Goal: Use online tool/utility: Utilize a website feature to perform a specific function

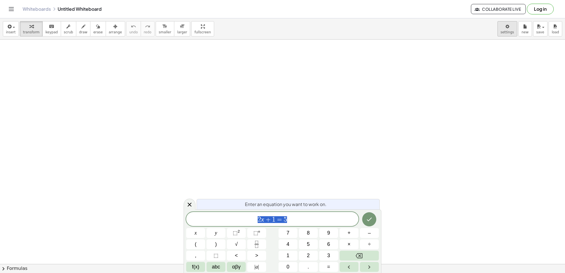
click at [508, 27] on body "Graspable Math Activities Get Started Activity Bank Assigned Work Classes White…" at bounding box center [282, 136] width 565 height 273
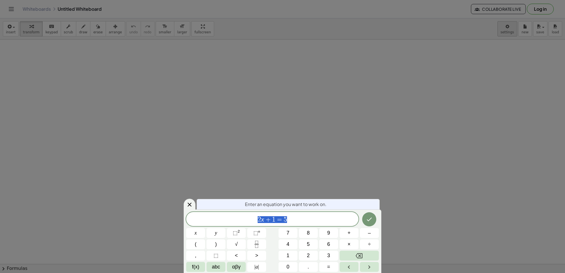
click at [512, 29] on body "Graspable Math Activities Get Started Activity Bank Assigned Work Classes White…" at bounding box center [282, 136] width 565 height 273
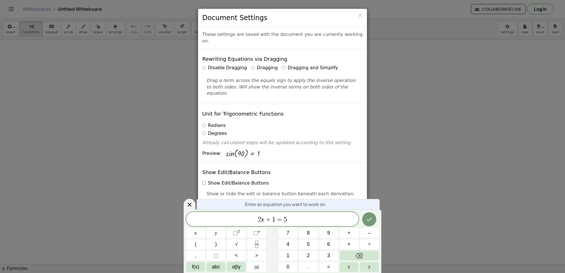
click at [282, 65] on label "Dragging and Simplify" at bounding box center [310, 68] width 56 height 7
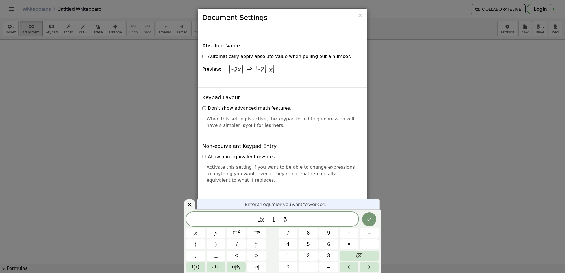
scroll to position [1323, 0]
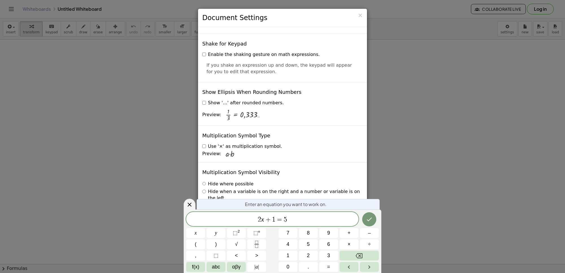
drag, startPoint x: 190, startPoint y: 203, endPoint x: 192, endPoint y: 199, distance: 5.3
click at [189, 202] on icon at bounding box center [189, 204] width 7 height 7
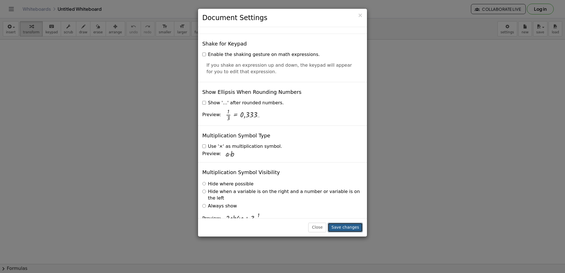
click at [343, 225] on button "Save changes" at bounding box center [345, 228] width 35 height 10
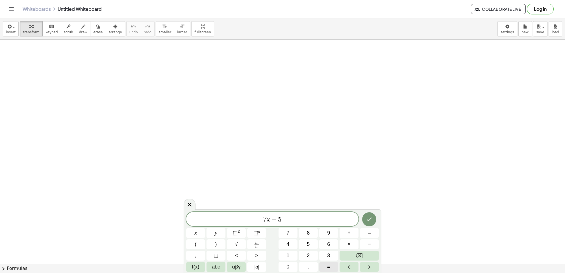
click at [325, 266] on button "=" at bounding box center [328, 267] width 19 height 10
click at [331, 228] on button "9" at bounding box center [328, 233] width 19 height 10
click at [373, 221] on icon "Done" at bounding box center [369, 219] width 7 height 7
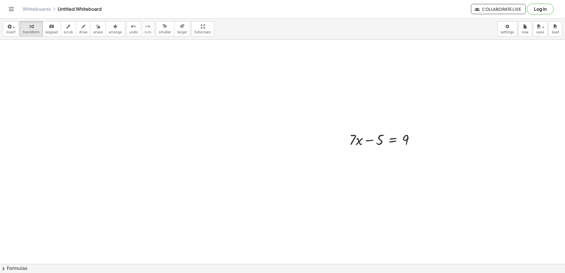
scroll to position [84, 0]
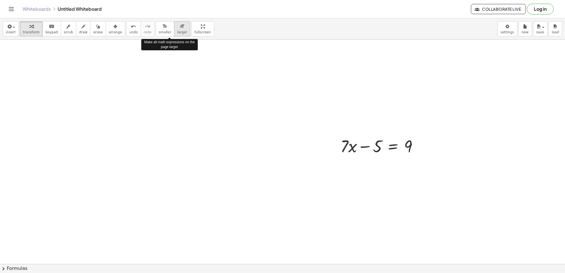
click at [177, 25] on div "format_size" at bounding box center [182, 26] width 10 height 7
click at [177, 26] on div "format_size" at bounding box center [182, 26] width 10 height 7
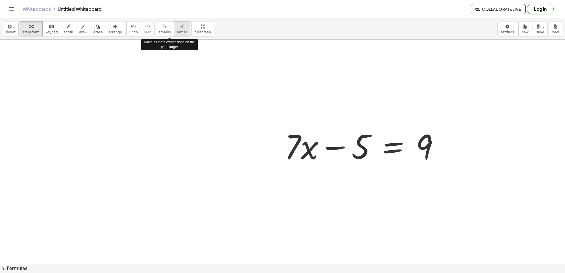
click at [177, 26] on div "format_size" at bounding box center [182, 26] width 10 height 7
click at [177, 28] on div "format_size" at bounding box center [182, 26] width 10 height 7
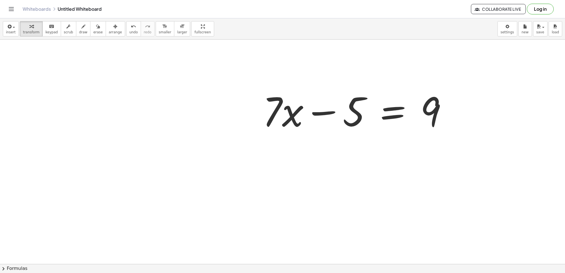
scroll to position [155, 0]
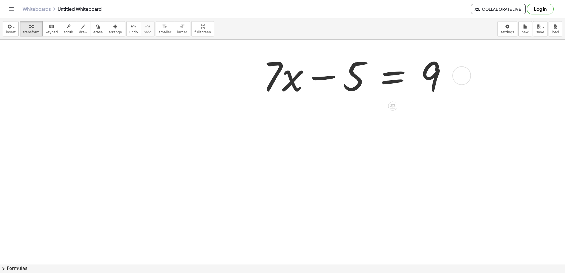
click at [478, 59] on div "+ · 7 · x − 5 = 9" at bounding box center [367, 75] width 227 height 55
click at [467, 83] on div "+ · 7 · x − 5 = 9" at bounding box center [367, 75] width 227 height 55
click at [476, 82] on div "+ · 7 · x − 5 = 9" at bounding box center [367, 75] width 227 height 55
click at [458, 82] on div at bounding box center [461, 75] width 19 height 19
click at [458, 82] on div "Fix a mistake Transform line Copy line as LaTeX Copy derivation as LaTeX Expand…" at bounding box center [461, 75] width 19 height 19
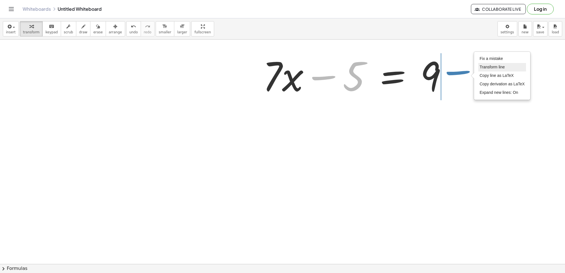
drag, startPoint x: 352, startPoint y: 77, endPoint x: 487, endPoint y: 71, distance: 134.7
click at [481, 71] on div "− 5 + · 7 · x − 5 = 9 Fix a mistake Transform line Copy line as LaTeX Copy deri…" at bounding box center [367, 75] width 227 height 55
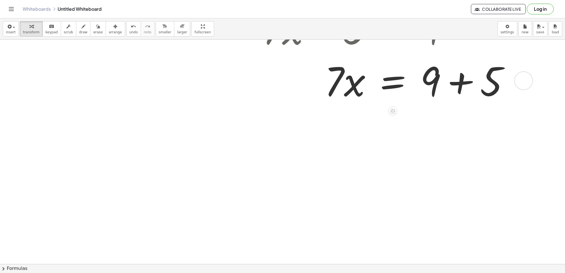
scroll to position [224, 0]
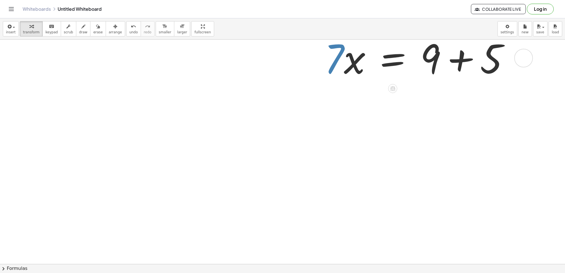
click at [341, 63] on div at bounding box center [388, 58] width 256 height 52
drag, startPoint x: 445, startPoint y: 74, endPoint x: 457, endPoint y: 63, distance: 16.2
click at [445, 72] on div at bounding box center [388, 58] width 256 height 52
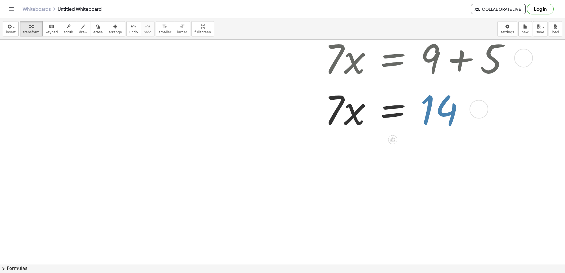
click at [393, 7] on div "+ · 7 · x − 5 = 9 · 7 · x = + 9 + 5 · 7 · x = 14 Fix a mistake Transform line C…" at bounding box center [393, 7] width 0 height 0
click at [356, 113] on div at bounding box center [388, 109] width 256 height 52
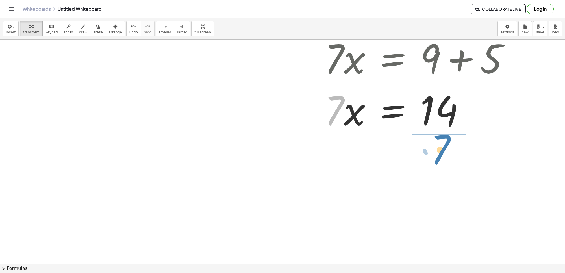
drag, startPoint x: 334, startPoint y: 117, endPoint x: 418, endPoint y: 155, distance: 92.4
click at [440, 154] on div "+ · 7 · x − 5 = 9 · 7 · x = + 9 + 5 · 7 · 7 · x = 14 Fix a mistake Transform li…" at bounding box center [282, 151] width 565 height 673
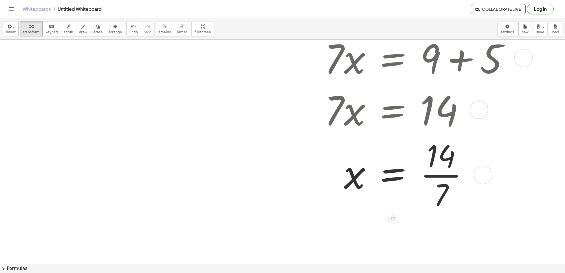
click at [478, 176] on div "Fix a mistake Transform line Copy line as LaTeX Copy derivation as LaTeX Expand…" at bounding box center [483, 175] width 19 height 19
drag, startPoint x: 447, startPoint y: 170, endPoint x: 451, endPoint y: 174, distance: 6.4
click at [451, 174] on div at bounding box center [388, 174] width 256 height 79
click at [441, 173] on div at bounding box center [388, 174] width 256 height 79
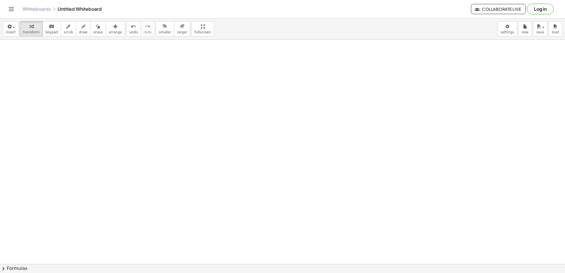
scroll to position [449, 0]
click at [426, 169] on div at bounding box center [282, 39] width 565 height 897
click at [385, 198] on div at bounding box center [282, 39] width 565 height 897
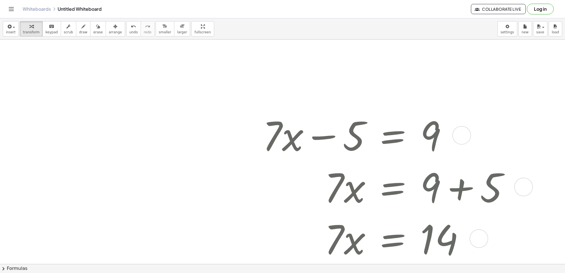
scroll to position [25, 0]
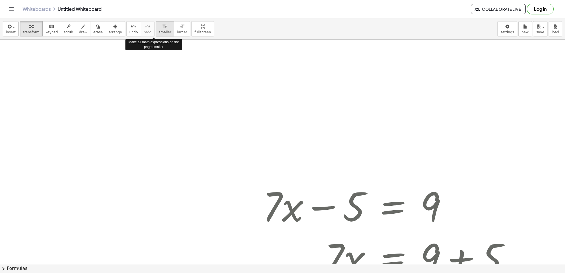
click at [156, 31] on button "format_size smaller" at bounding box center [165, 28] width 19 height 15
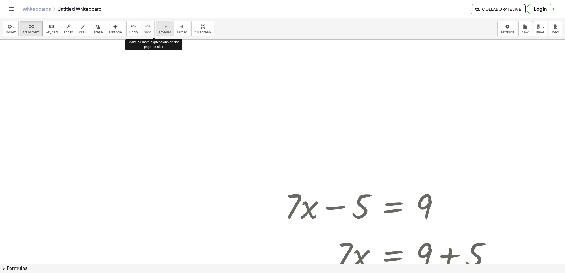
click at [156, 31] on button "format_size smaller" at bounding box center [165, 28] width 19 height 15
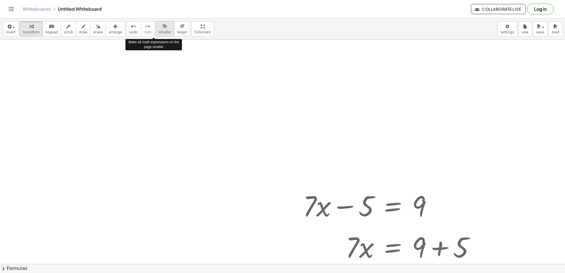
click at [156, 31] on button "format_size smaller" at bounding box center [165, 28] width 19 height 15
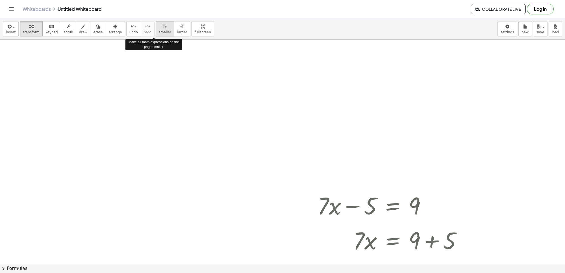
click at [156, 31] on button "format_size smaller" at bounding box center [165, 28] width 19 height 15
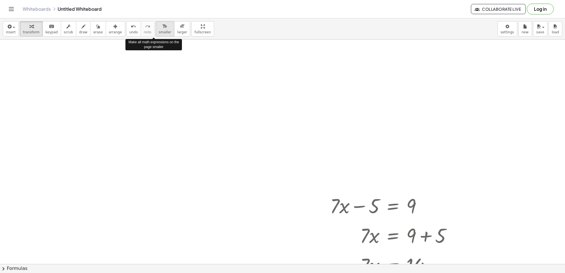
click at [156, 31] on button "format_size smaller" at bounding box center [165, 28] width 19 height 15
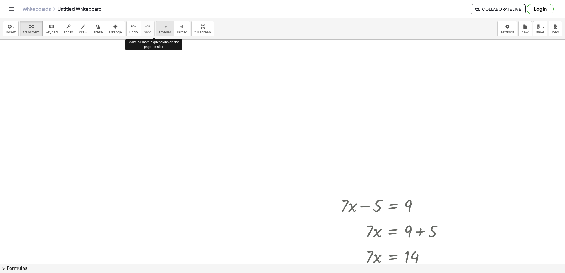
click at [156, 31] on button "format_size smaller" at bounding box center [165, 28] width 19 height 15
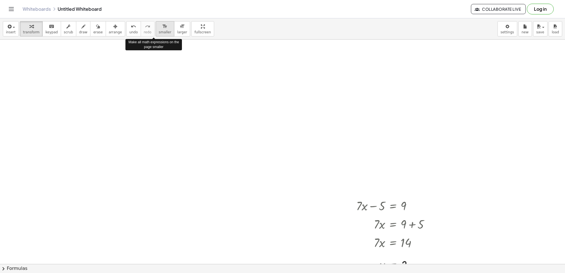
click at [156, 31] on button "format_size smaller" at bounding box center [165, 28] width 19 height 15
click at [159, 31] on span "smaller" at bounding box center [165, 32] width 12 height 4
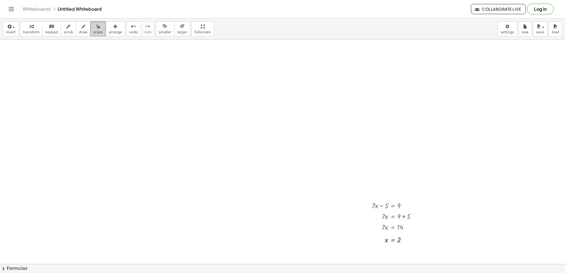
click at [93, 33] on span "erase" at bounding box center [97, 32] width 9 height 4
click at [90, 25] on button "erase" at bounding box center [98, 28] width 16 height 15
click at [126, 26] on button "undo undo" at bounding box center [133, 28] width 15 height 15
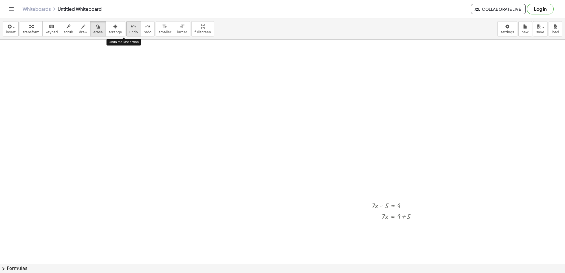
click at [126, 26] on button "undo undo" at bounding box center [133, 28] width 15 height 15
drag, startPoint x: 245, startPoint y: 143, endPoint x: 243, endPoint y: 138, distance: 5.6
click at [245, 141] on div at bounding box center [282, 239] width 565 height 449
click at [43, 36] on button "keyboard keypad" at bounding box center [51, 28] width 19 height 15
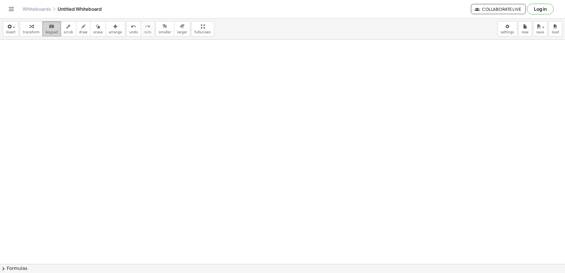
click at [49, 25] on icon "keyboard" at bounding box center [51, 26] width 5 height 7
click at [159, 33] on span "smaller" at bounding box center [165, 32] width 12 height 4
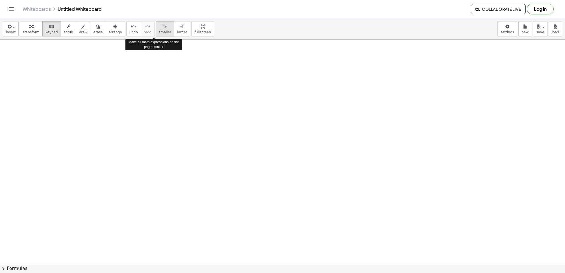
click at [159, 33] on span "smaller" at bounding box center [165, 32] width 12 height 4
click at [113, 23] on icon "button" at bounding box center [115, 26] width 4 height 7
click at [26, 25] on div "button" at bounding box center [31, 26] width 17 height 7
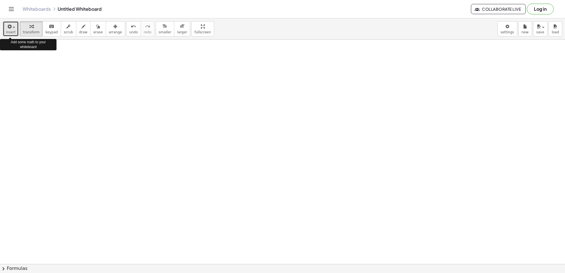
click at [9, 31] on span "insert" at bounding box center [11, 32] width 10 height 4
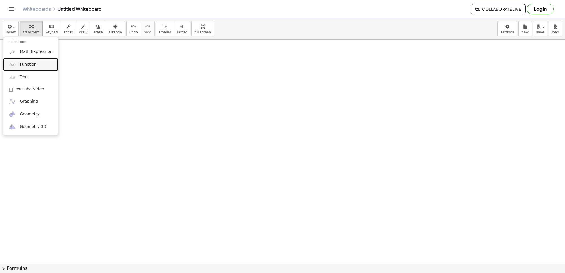
click at [39, 68] on link "Function" at bounding box center [30, 64] width 55 height 13
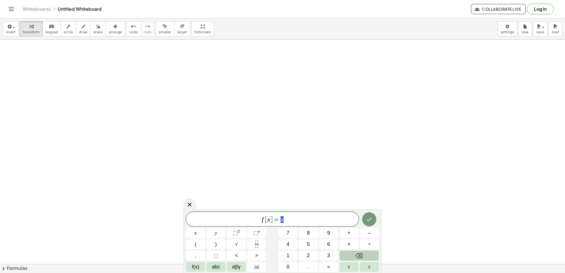
click at [367, 254] on button "Backspace" at bounding box center [359, 256] width 39 height 10
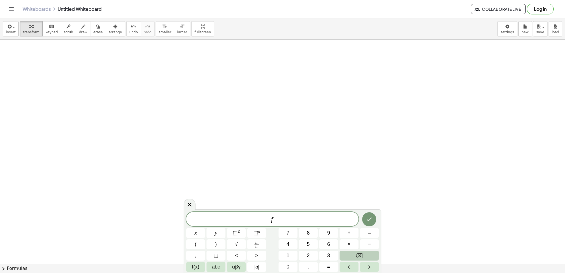
click at [367, 254] on button "Backspace" at bounding box center [359, 256] width 39 height 10
click at [293, 233] on button "7" at bounding box center [288, 233] width 19 height 10
click at [352, 233] on button "+" at bounding box center [349, 233] width 19 height 10
click at [307, 243] on span "5" at bounding box center [308, 245] width 3 height 8
click at [328, 262] on button "=" at bounding box center [328, 267] width 19 height 10
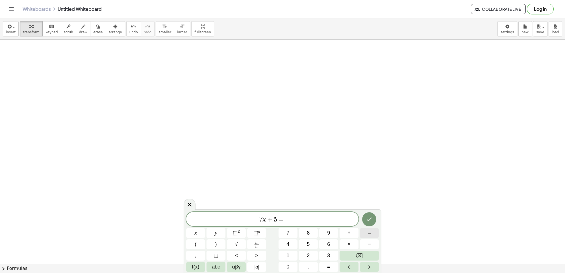
click at [367, 233] on button "–" at bounding box center [369, 233] width 19 height 10
click at [292, 250] on div "7 x + 5 = − ​ x y ⬚ 2 ⬚ n 7 8 9 + – ( ) √ 4 5 6 × ÷ , ⬚ < > 1 2 3 f(x) abc αβγ …" at bounding box center [282, 242] width 193 height 60
click at [329, 238] on button "9" at bounding box center [328, 233] width 19 height 10
click at [363, 254] on button "Backspace" at bounding box center [359, 256] width 39 height 10
click at [324, 245] on button "6" at bounding box center [328, 244] width 19 height 10
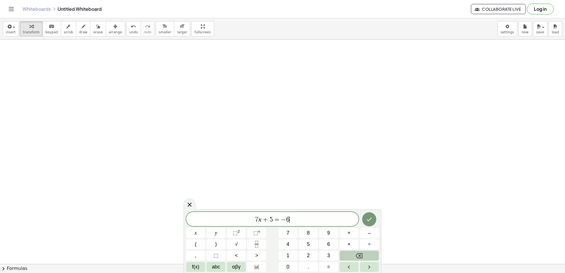
click at [367, 253] on button "Backspace" at bounding box center [359, 256] width 39 height 10
click at [283, 253] on button "1" at bounding box center [288, 256] width 19 height 10
click at [332, 242] on button "6" at bounding box center [328, 244] width 19 height 10
drag, startPoint x: 377, startPoint y: 205, endPoint x: 372, endPoint y: 215, distance: 11.4
click at [377, 205] on div at bounding box center [282, 264] width 565 height 449
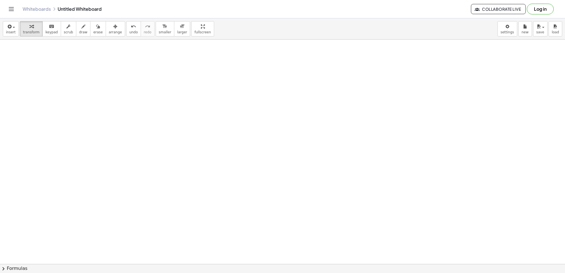
scroll to position [224, 0]
click at [8, 30] on icon "button" at bounding box center [9, 26] width 5 height 7
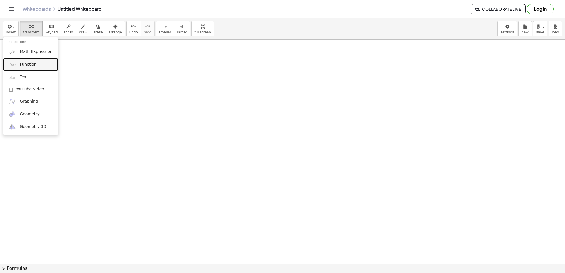
click at [19, 64] on link "Function" at bounding box center [30, 64] width 55 height 13
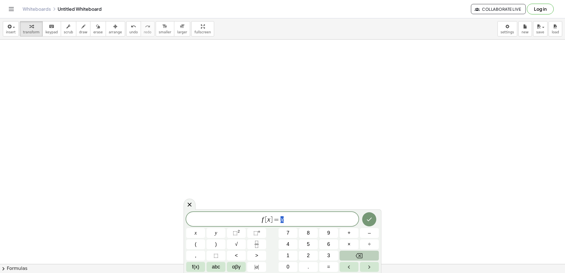
click at [358, 254] on icon "Backspace" at bounding box center [359, 255] width 7 height 5
click at [358, 252] on icon "Backspace" at bounding box center [359, 255] width 7 height 7
click at [359, 252] on icon "Backspace" at bounding box center [359, 255] width 7 height 7
click at [359, 252] on button "Backspace" at bounding box center [359, 256] width 39 height 10
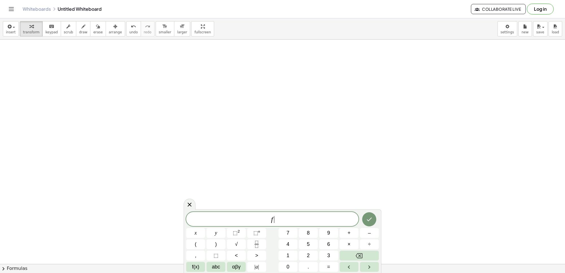
click at [358, 250] on div "f ​ x y ⬚ 2 ⬚ n 7 8 9 + – ( ) √ 4 5 6 × ÷ , ⬚ < > 1 2 3 f(x) abc αβγ | a | 0 . =" at bounding box center [282, 242] width 193 height 60
click at [358, 250] on div "f x y ⬚ 2 ⬚ n 7 8 9 + – ( ) √ 4 5 6 × ÷ , ⬚ < > 1 2 3 f(x) abc αβγ | a | 0 . =" at bounding box center [282, 242] width 193 height 60
click at [348, 250] on div "f x y ⬚ 2 ⬚ n 7 8 9 + – ( ) √ 4 5 6 × ÷ , ⬚ < > 1 2 3 f(x) abc αβγ | a | 0 . =" at bounding box center [282, 242] width 193 height 60
click at [350, 256] on button "Backspace" at bounding box center [359, 256] width 39 height 10
click at [357, 255] on button "Backspace" at bounding box center [359, 256] width 39 height 10
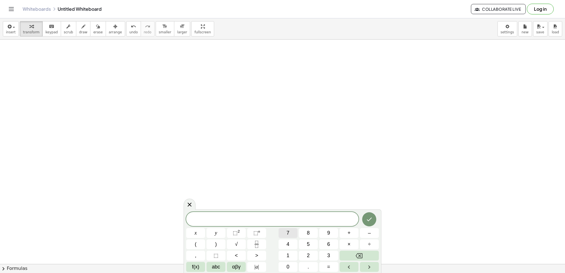
click at [295, 231] on button "7" at bounding box center [288, 233] width 19 height 10
click at [200, 233] on button "x" at bounding box center [195, 233] width 19 height 10
click at [356, 233] on button "+" at bounding box center [349, 233] width 19 height 10
click at [299, 241] on button "5" at bounding box center [308, 244] width 19 height 10
click at [330, 268] on span "=" at bounding box center [328, 267] width 3 height 8
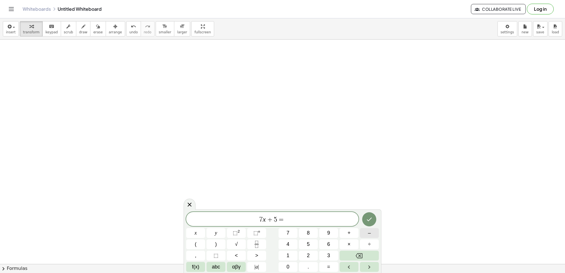
click at [371, 234] on button "–" at bounding box center [369, 233] width 19 height 10
click at [283, 252] on button "1" at bounding box center [288, 256] width 19 height 10
click at [333, 242] on button "6" at bounding box center [328, 244] width 19 height 10
click at [365, 219] on button "Done" at bounding box center [369, 219] width 14 height 14
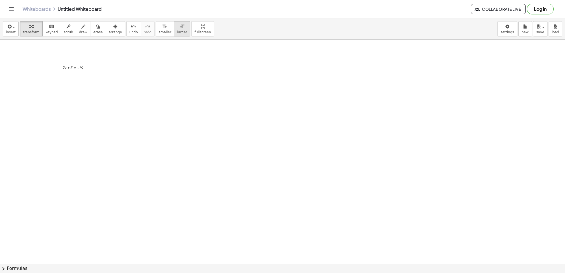
click at [174, 35] on button "format_size larger" at bounding box center [182, 28] width 16 height 15
click at [174, 34] on button "format_size larger" at bounding box center [182, 28] width 16 height 15
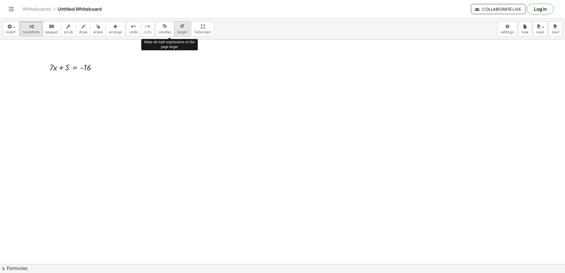
click at [174, 34] on button "format_size larger" at bounding box center [182, 28] width 16 height 15
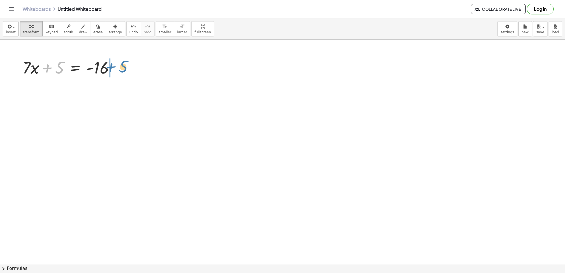
drag, startPoint x: 50, startPoint y: 68, endPoint x: 114, endPoint y: 67, distance: 63.6
click at [114, 67] on div at bounding box center [71, 67] width 102 height 23
click at [109, 87] on div at bounding box center [86, 89] width 132 height 23
click at [120, 90] on div at bounding box center [86, 89] width 132 height 23
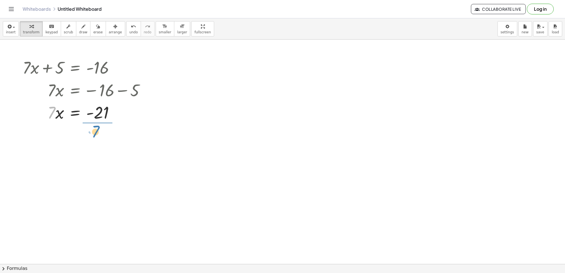
drag, startPoint x: 47, startPoint y: 114, endPoint x: 89, endPoint y: 127, distance: 44.3
click at [99, 139] on div at bounding box center [86, 139] width 132 height 33
drag, startPoint x: 111, startPoint y: 208, endPoint x: 298, endPoint y: 230, distance: 188.4
click at [298, 230] on div at bounding box center [282, 40] width 565 height 449
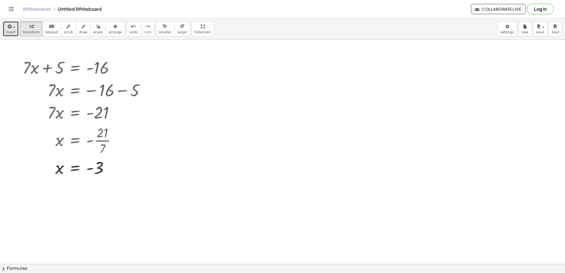
click at [14, 33] on span "insert" at bounding box center [11, 32] width 10 height 4
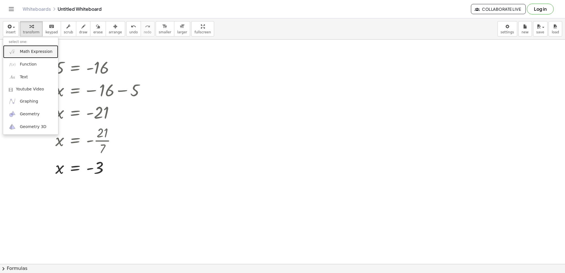
click at [23, 53] on span "Math Expression" at bounding box center [36, 52] width 33 height 6
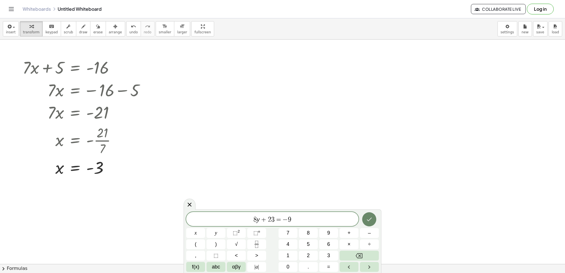
click at [368, 218] on icon "Done" at bounding box center [369, 219] width 7 height 7
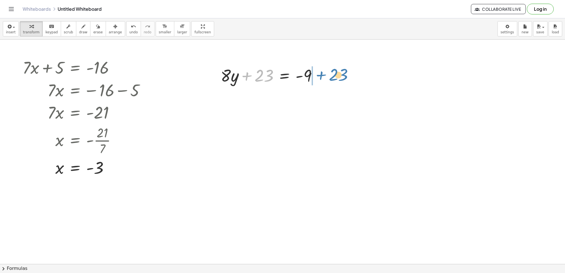
drag, startPoint x: 248, startPoint y: 80, endPoint x: 322, endPoint y: 79, distance: 74.1
click at [322, 79] on div at bounding box center [271, 75] width 107 height 23
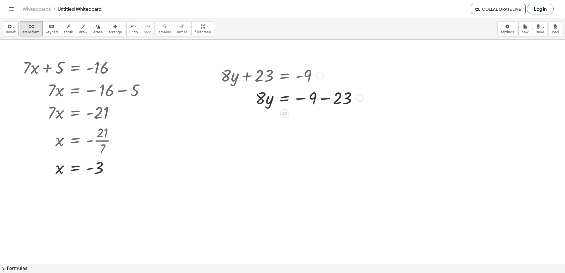
click at [321, 99] on div at bounding box center [291, 97] width 147 height 23
drag, startPoint x: 262, startPoint y: 122, endPoint x: 310, endPoint y: 145, distance: 53.2
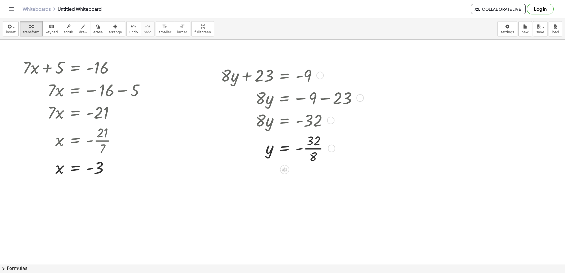
click at [310, 150] on div at bounding box center [291, 147] width 147 height 33
drag, startPoint x: 4, startPoint y: 34, endPoint x: 203, endPoint y: 160, distance: 235.8
drag, startPoint x: 203, startPoint y: 160, endPoint x: 8, endPoint y: 29, distance: 234.5
drag, startPoint x: 8, startPoint y: 29, endPoint x: 180, endPoint y: 162, distance: 217.2
drag, startPoint x: 180, startPoint y: 162, endPoint x: 10, endPoint y: 26, distance: 217.7
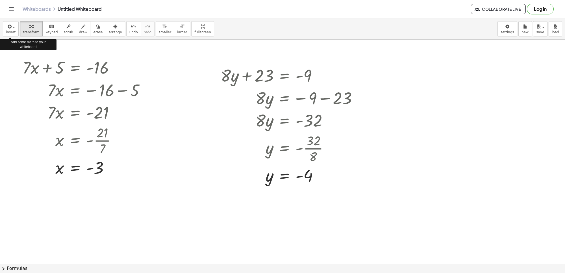
drag, startPoint x: 10, startPoint y: 26, endPoint x: 198, endPoint y: 112, distance: 206.9
drag, startPoint x: 198, startPoint y: 112, endPoint x: 6, endPoint y: 29, distance: 210.1
drag, startPoint x: 6, startPoint y: 29, endPoint x: 157, endPoint y: 87, distance: 162.6
drag, startPoint x: 157, startPoint y: 87, endPoint x: 13, endPoint y: 29, distance: 155.5
drag, startPoint x: 13, startPoint y: 29, endPoint x: 173, endPoint y: 81, distance: 167.8
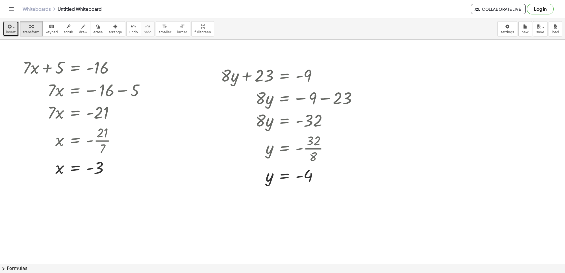
drag, startPoint x: 173, startPoint y: 81, endPoint x: 11, endPoint y: 25, distance: 170.8
click at [12, 25] on span "button" at bounding box center [12, 27] width 1 height 4
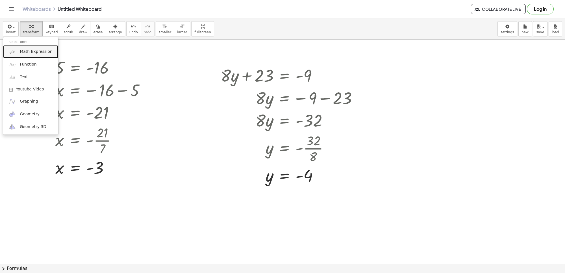
click at [32, 53] on span "Math Expression" at bounding box center [36, 52] width 33 height 6
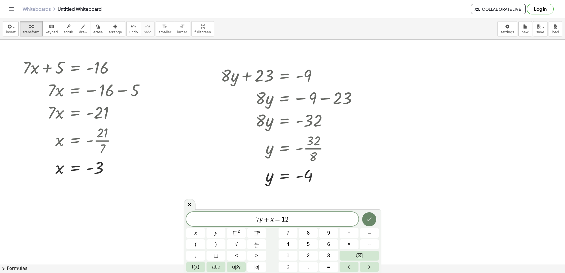
click at [372, 219] on icon "Done" at bounding box center [369, 219] width 7 height 7
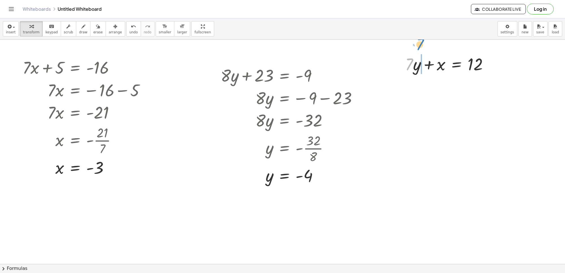
drag, startPoint x: 410, startPoint y: 68, endPoint x: 421, endPoint y: 48, distance: 22.8
click at [421, 48] on div "+ · 7 · x + 5 = - 16 · 7 · x = − 16 − 5 · 7 · x = - 21 x = - · 21 · 7 x = - 3 +…" at bounding box center [282, 40] width 565 height 449
drag, startPoint x: 419, startPoint y: 86, endPoint x: 406, endPoint y: 92, distance: 14.3
click at [406, 92] on div at bounding box center [448, 86] width 93 height 23
click at [406, 84] on div at bounding box center [448, 86] width 93 height 23
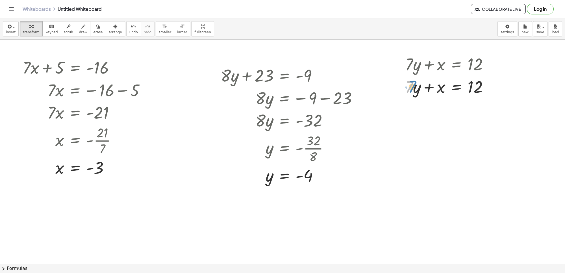
drag, startPoint x: 411, startPoint y: 88, endPoint x: 414, endPoint y: 88, distance: 3.1
click at [414, 88] on div at bounding box center [448, 86] width 93 height 23
click at [416, 88] on div at bounding box center [448, 86] width 93 height 23
drag, startPoint x: 440, startPoint y: 86, endPoint x: 506, endPoint y: 81, distance: 66.6
click at [442, 111] on div at bounding box center [461, 108] width 118 height 23
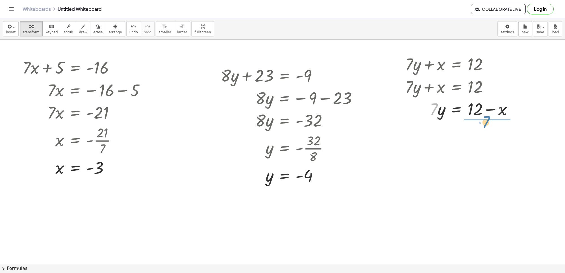
drag, startPoint x: 433, startPoint y: 107, endPoint x: 486, endPoint y: 119, distance: 54.0
click at [487, 134] on div at bounding box center [461, 136] width 118 height 33
click at [488, 137] on div at bounding box center [461, 136] width 118 height 33
click at [490, 139] on div at bounding box center [461, 136] width 118 height 33
click at [484, 142] on div at bounding box center [461, 136] width 118 height 33
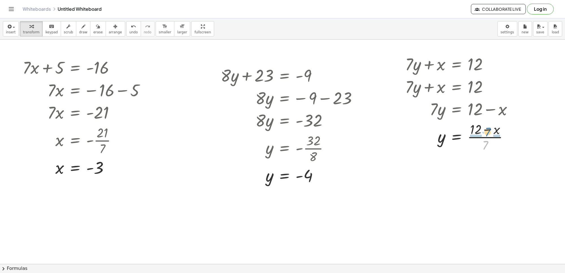
drag, startPoint x: 486, startPoint y: 146, endPoint x: 488, endPoint y: 134, distance: 12.8
click at [488, 134] on div at bounding box center [461, 136] width 118 height 33
click at [481, 165] on div at bounding box center [463, 169] width 123 height 33
click at [478, 170] on div at bounding box center [463, 169] width 123 height 33
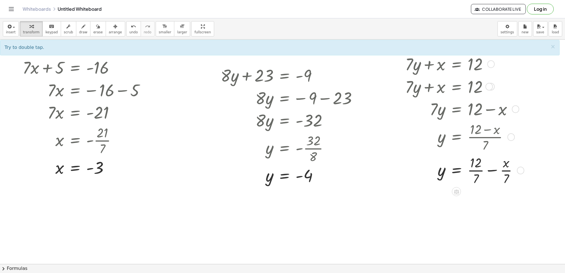
click at [478, 166] on div at bounding box center [463, 169] width 123 height 33
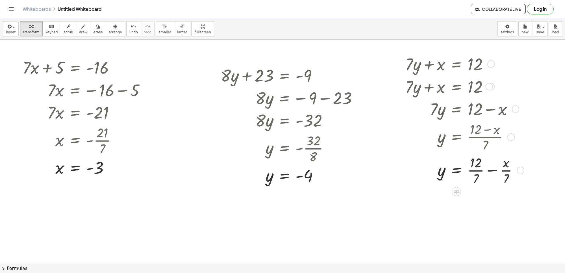
click at [473, 172] on div at bounding box center [463, 169] width 123 height 33
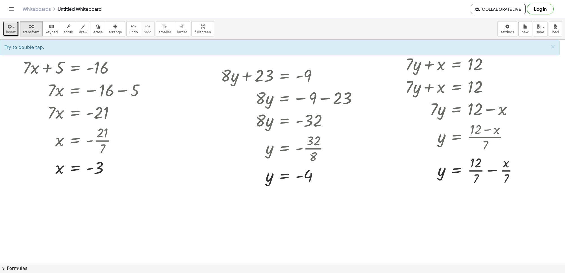
click at [12, 24] on div "button" at bounding box center [11, 26] width 10 height 7
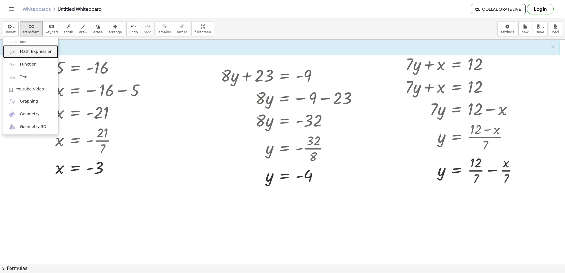
click at [16, 53] on link "Math Expression" at bounding box center [30, 51] width 55 height 13
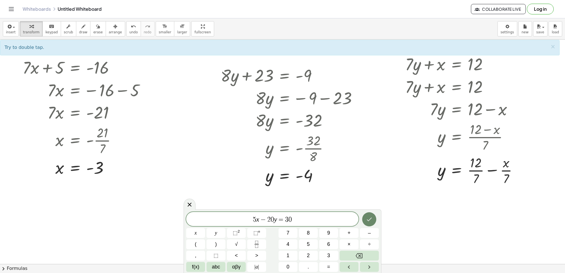
click at [365, 215] on button "Done" at bounding box center [369, 219] width 14 height 14
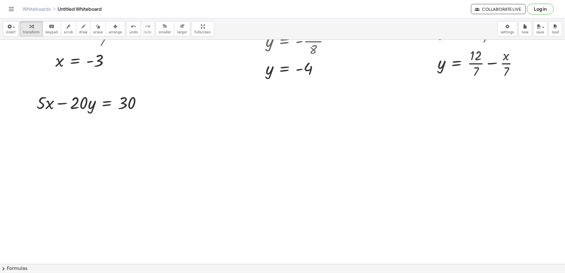
scroll to position [307, 0]
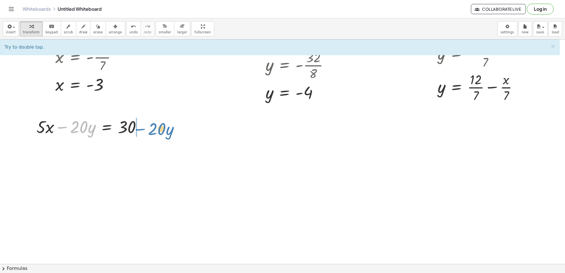
drag, startPoint x: 65, startPoint y: 126, endPoint x: 143, endPoint y: 128, distance: 78.0
click at [143, 128] on div at bounding box center [91, 126] width 115 height 23
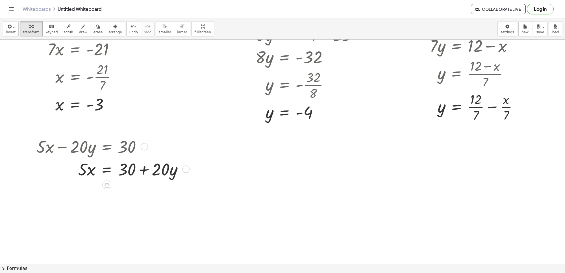
scroll to position [272, 0]
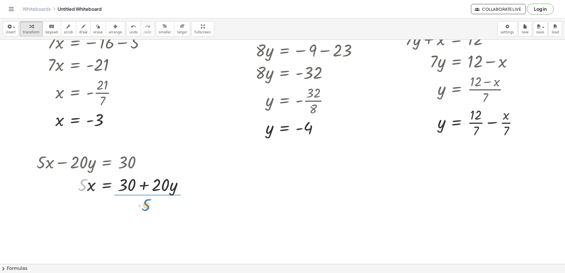
drag, startPoint x: 88, startPoint y: 182, endPoint x: 145, endPoint y: 204, distance: 61.1
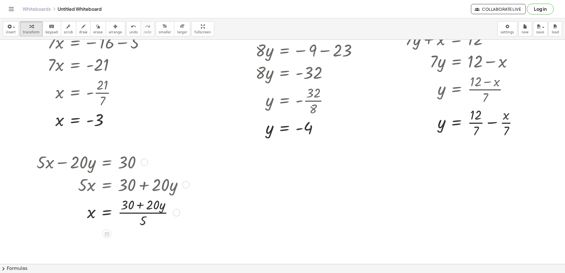
click at [142, 214] on div at bounding box center [112, 211] width 157 height 33
click at [143, 213] on div at bounding box center [112, 211] width 157 height 33
drag, startPoint x: 143, startPoint y: 220, endPoint x: 146, endPoint y: 204, distance: 16.5
click at [146, 204] on div at bounding box center [112, 211] width 157 height 33
click at [129, 212] on div at bounding box center [112, 211] width 157 height 33
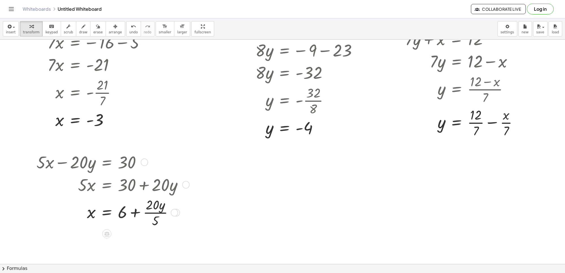
click at [155, 214] on div at bounding box center [112, 211] width 157 height 33
click at [9, 24] on icon "button" at bounding box center [9, 26] width 5 height 7
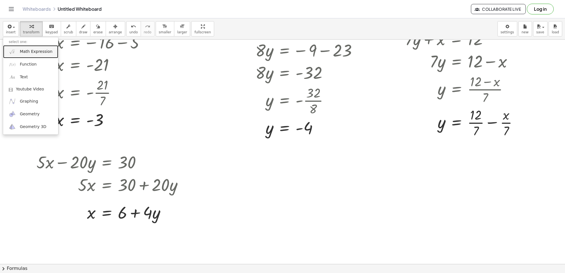
click at [15, 55] on img at bounding box center [12, 51] width 7 height 7
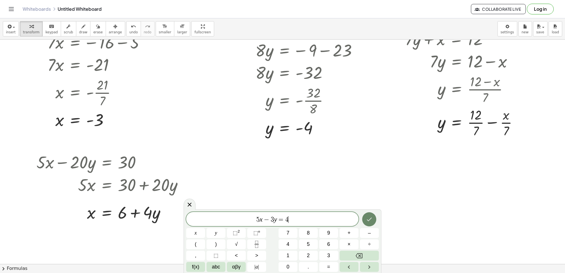
click at [370, 214] on button "Done" at bounding box center [369, 219] width 14 height 14
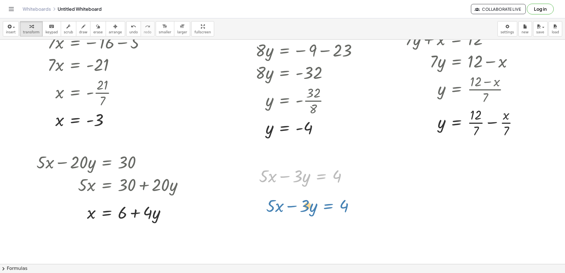
drag, startPoint x: 312, startPoint y: 181, endPoint x: 319, endPoint y: 211, distance: 30.5
click at [319, 211] on div "+ · 7 · x + 5 = - 16 · 7 · x = − 16 − 5 · 7 · x = - 21 x = - · 21 · 7 x = - 3 +…" at bounding box center [282, 104] width 565 height 673
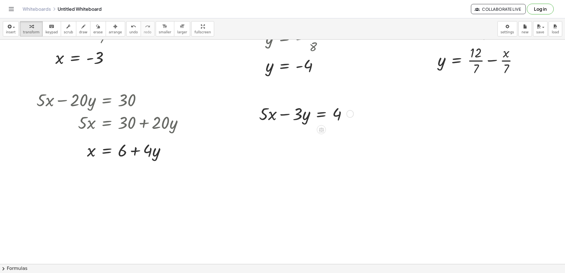
scroll to position [342, 0]
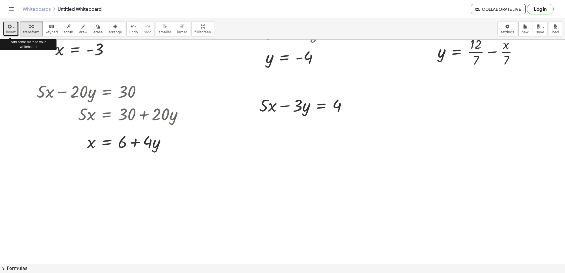
click at [10, 24] on icon "button" at bounding box center [9, 26] width 5 height 7
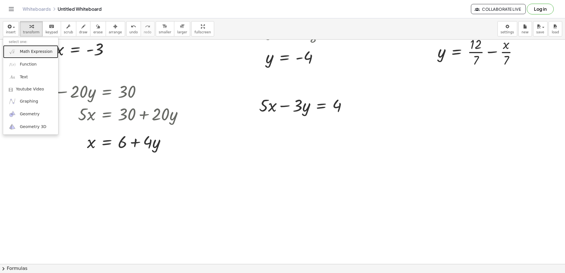
click at [15, 50] on img at bounding box center [12, 51] width 7 height 7
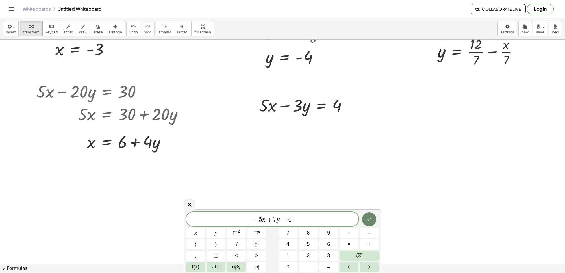
click at [364, 215] on button "Done" at bounding box center [369, 219] width 14 height 14
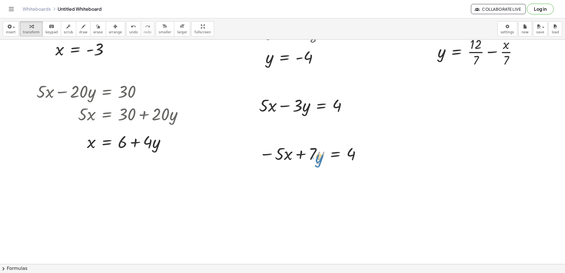
drag, startPoint x: 319, startPoint y: 163, endPoint x: 317, endPoint y: 166, distance: 3.6
click at [317, 166] on div "+ · 7 · x + 5 = - 16 · 7 · x = − 16 − 5 · 7 · x = - 21 x = - · 21 · 7 x = - 3 +…" at bounding box center [282, 33] width 565 height 673
click at [303, 151] on div at bounding box center [310, 153] width 109 height 23
drag, startPoint x: 362, startPoint y: 156, endPoint x: 366, endPoint y: 130, distance: 26.0
click at [366, 130] on div "+ · 7 · x + 5 = - 16 · 7 · x = − 16 − 5 · 7 · x = - 21 x = - · 21 · 7 x = - 3 +…" at bounding box center [282, 33] width 565 height 673
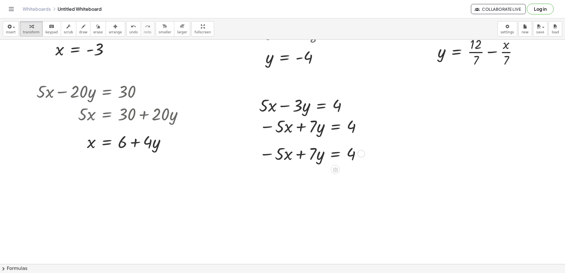
click at [348, 153] on div at bounding box center [310, 153] width 109 height 23
click at [311, 158] on div at bounding box center [310, 153] width 109 height 23
click at [335, 172] on icon at bounding box center [335, 169] width 5 height 5
click at [361, 169] on div at bounding box center [358, 169] width 9 height 9
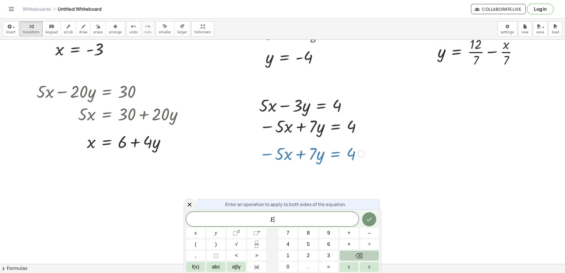
click at [356, 252] on icon "Backspace" at bounding box center [359, 255] width 7 height 7
drag, startPoint x: 343, startPoint y: 144, endPoint x: 345, endPoint y: 180, distance: 35.4
click at [342, 168] on div "+ · 7 · x + 5 = - 16 · 7 · x = − 16 − 5 · 7 · x = - 21 x = - · 21 · 7 x = - 3 +…" at bounding box center [282, 33] width 565 height 673
click at [371, 222] on icon "Done" at bounding box center [369, 219] width 7 height 7
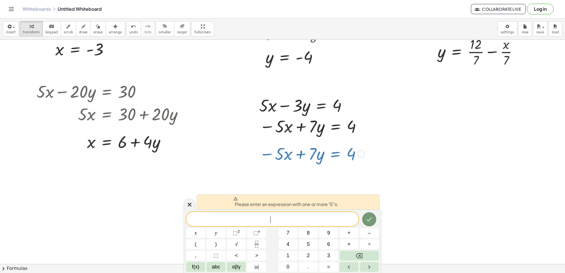
click at [392, 172] on div at bounding box center [282, 33] width 565 height 673
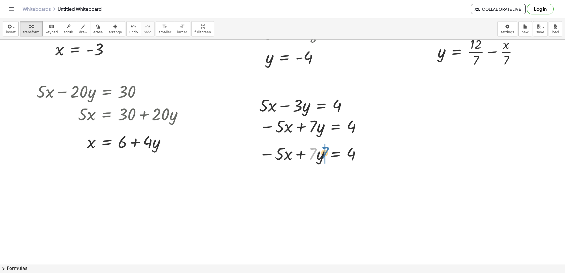
drag, startPoint x: 315, startPoint y: 154, endPoint x: 326, endPoint y: 158, distance: 12.5
drag, startPoint x: 272, startPoint y: 97, endPoint x: 279, endPoint y: 96, distance: 7.5
click at [279, 96] on div at bounding box center [305, 105] width 98 height 23
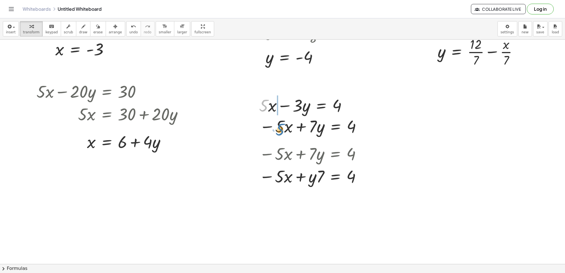
drag, startPoint x: 261, startPoint y: 104, endPoint x: 279, endPoint y: 129, distance: 30.7
click at [93, 32] on span "erase" at bounding box center [97, 32] width 9 height 4
drag, startPoint x: 88, startPoint y: 32, endPoint x: 102, endPoint y: 47, distance: 20.0
click at [102, 47] on div "insert select one: Math Expression Function Text Youtube Video Graphing Geometr…" at bounding box center [282, 145] width 565 height 255
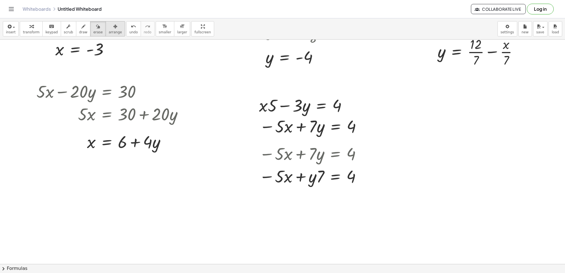
drag, startPoint x: 94, startPoint y: 30, endPoint x: 102, endPoint y: 33, distance: 9.0
click at [102, 33] on div "transform keyboard keypad scrub draw erase arrange" at bounding box center [72, 28] width 105 height 15
click at [126, 36] on button "undo undo" at bounding box center [133, 28] width 15 height 15
click at [126, 35] on button "undo undo" at bounding box center [133, 28] width 15 height 15
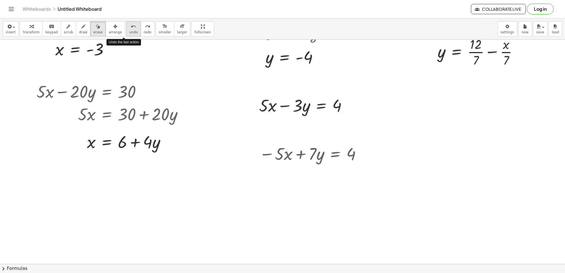
click at [126, 35] on button "undo undo" at bounding box center [133, 28] width 15 height 15
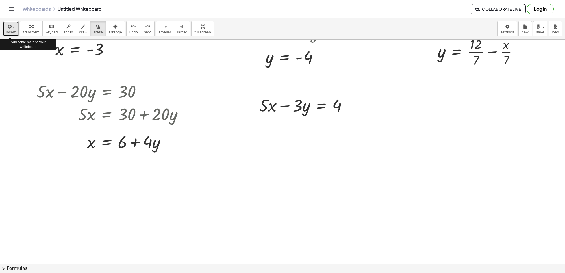
click at [14, 23] on button "insert" at bounding box center [11, 28] width 16 height 15
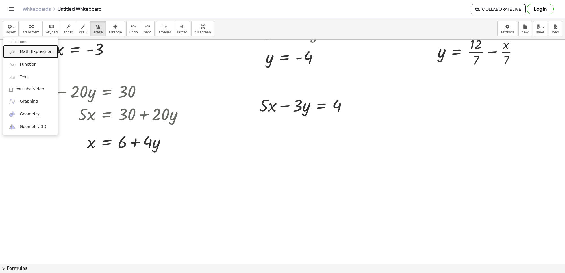
click at [28, 50] on span "Math Expression" at bounding box center [36, 52] width 33 height 6
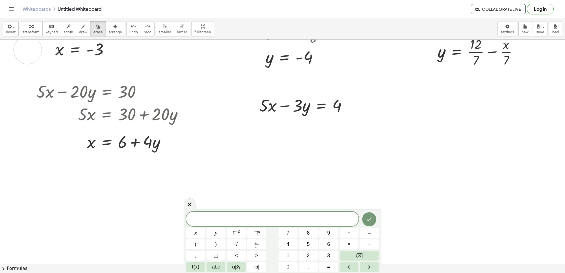
click at [28, 50] on div at bounding box center [282, 33] width 565 height 673
click at [368, 214] on button "Done" at bounding box center [369, 219] width 14 height 14
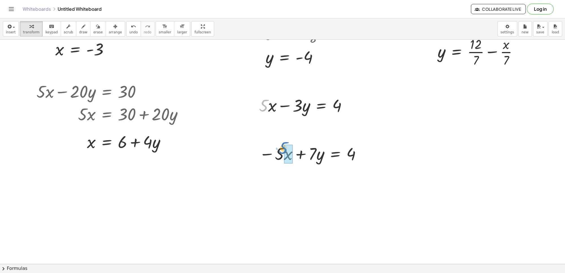
drag, startPoint x: 266, startPoint y: 106, endPoint x: 286, endPoint y: 149, distance: 47.0
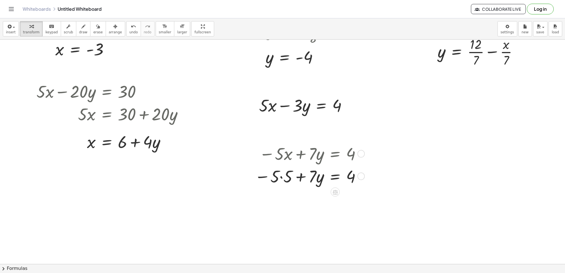
click at [335, 154] on div "− · 5 · x + · 7 · y = 4 − · 5 · + · 7 · y = 4 5" at bounding box center [335, 154] width 0 height 0
click at [4, 23] on button "insert" at bounding box center [11, 28] width 16 height 15
drag, startPoint x: 29, startPoint y: 53, endPoint x: 89, endPoint y: 53, distance: 60.5
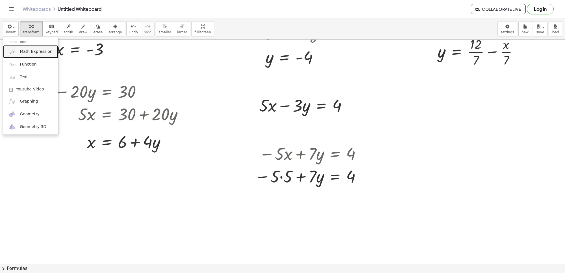
drag, startPoint x: 89, startPoint y: 53, endPoint x: 26, endPoint y: 50, distance: 63.7
click at [26, 50] on span "Math Expression" at bounding box center [36, 52] width 33 height 6
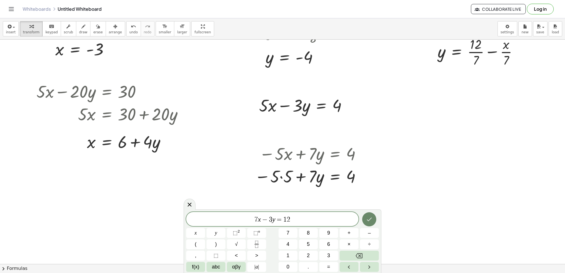
click at [371, 221] on icon "Done" at bounding box center [369, 219] width 7 height 7
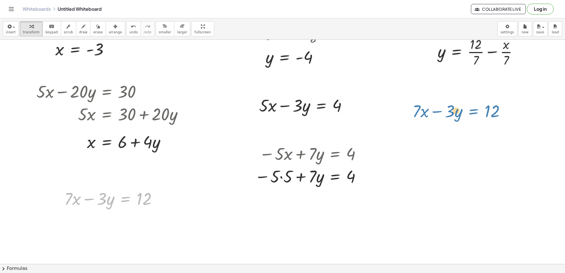
drag, startPoint x: 124, startPoint y: 195, endPoint x: 473, endPoint y: 105, distance: 359.7
click at [473, 105] on div "+ · 7 · x + 5 = - 16 · 7 · x = − 16 − 5 · 7 · x = - 21 x = - · 21 · 7 x = - 3 +…" at bounding box center [282, 33] width 565 height 673
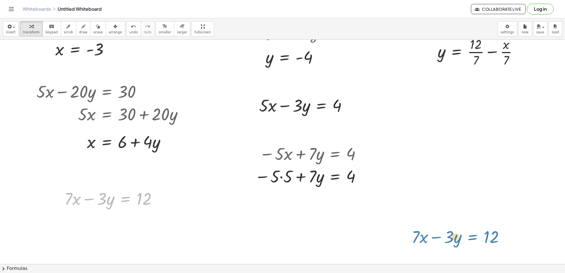
drag, startPoint x: 122, startPoint y: 204, endPoint x: 474, endPoint y: 242, distance: 353.7
click at [474, 242] on div "+ · 7 · x + 5 = - 16 · 7 · x = − 16 − 5 · 7 · x = - 21 x = - · 21 · 7 x = - 3 +…" at bounding box center [282, 33] width 565 height 673
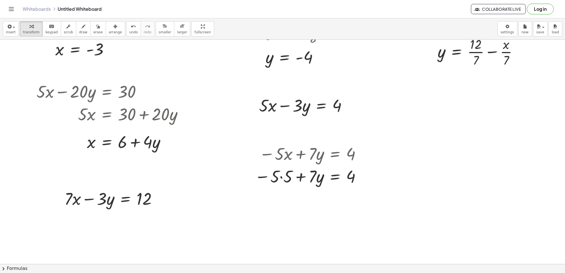
drag, startPoint x: 127, startPoint y: 213, endPoint x: 162, endPoint y: 221, distance: 35.4
click at [176, 222] on div "+ · 7 · x + 5 = - 16 · 7 · x = − 16 − 5 · 7 · x = - 21 x = - · 21 · 7 x = - 3 +…" at bounding box center [282, 33] width 565 height 673
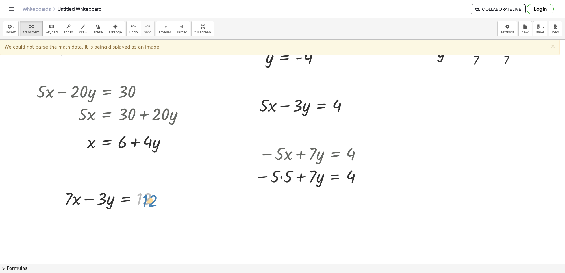
click at [163, 195] on div at bounding box center [113, 198] width 103 height 23
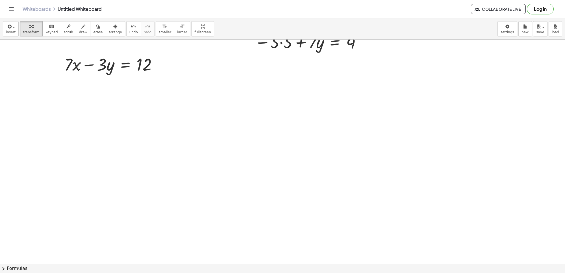
scroll to position [484, 0]
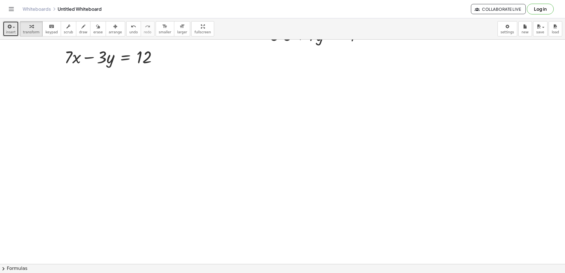
click at [6, 26] on div "button" at bounding box center [11, 26] width 10 height 7
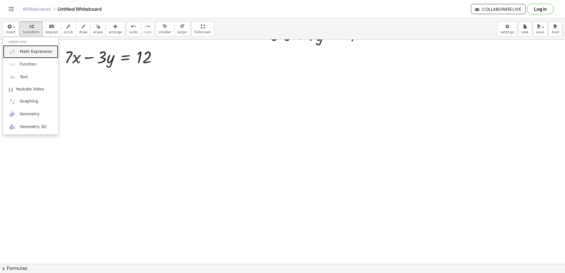
click at [19, 50] on link "Math Expression" at bounding box center [30, 51] width 55 height 13
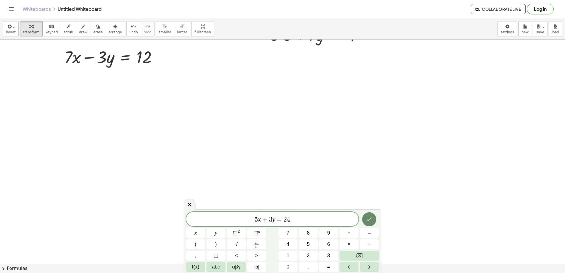
click at [363, 220] on button "Done" at bounding box center [369, 219] width 14 height 14
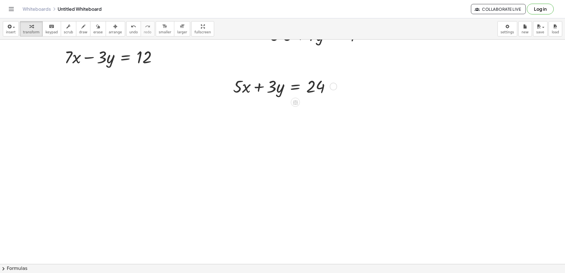
drag, startPoint x: 326, startPoint y: 103, endPoint x: 283, endPoint y: 93, distance: 43.7
click at [284, 94] on div "+ · 7 · x + 5 = - 16 · 7 · x = − 16 − 5 · 7 · x = - 21 x = - · 21 · 7 x = - 3 +…" at bounding box center [282, 4] width 565 height 897
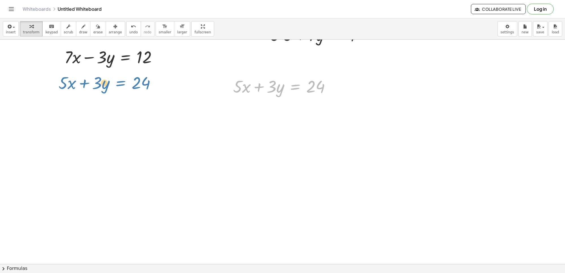
drag, startPoint x: 291, startPoint y: 85, endPoint x: 116, endPoint y: 81, distance: 174.7
click at [116, 81] on div "+ · 7 · x + 5 = - 16 · 7 · x = − 16 − 5 · 7 · x = - 21 x = - · 21 · 7 x = - 3 +…" at bounding box center [282, 4] width 565 height 897
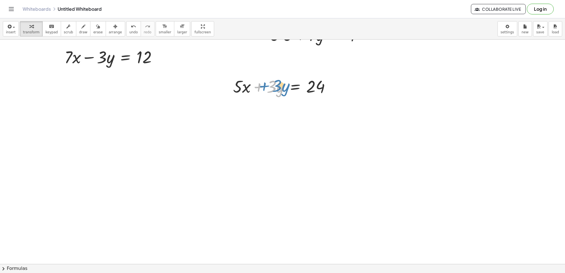
drag, startPoint x: 263, startPoint y: 90, endPoint x: 266, endPoint y: 91, distance: 3.4
click at [266, 91] on div at bounding box center [283, 86] width 107 height 23
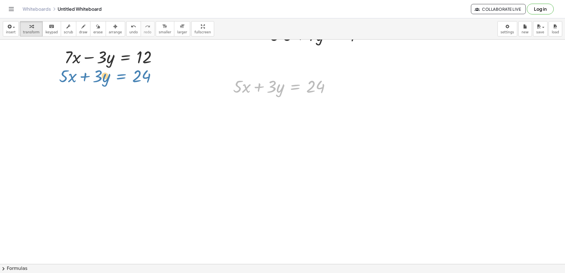
drag, startPoint x: 296, startPoint y: 80, endPoint x: 122, endPoint y: 69, distance: 174.4
click at [122, 69] on div "+ · 7 · x + 5 = - 16 · 7 · x = − 16 − 5 · 7 · x = - 21 x = - · 21 · 7 x = - 3 +…" at bounding box center [282, 4] width 565 height 897
drag, startPoint x: 293, startPoint y: 74, endPoint x: 110, endPoint y: 63, distance: 183.8
click at [110, 63] on div "+ · 7 · x + 5 = - 16 · 7 · x = − 16 − 5 · 7 · x = - 21 x = - · 21 · 7 x = - 3 +…" at bounding box center [282, 4] width 565 height 897
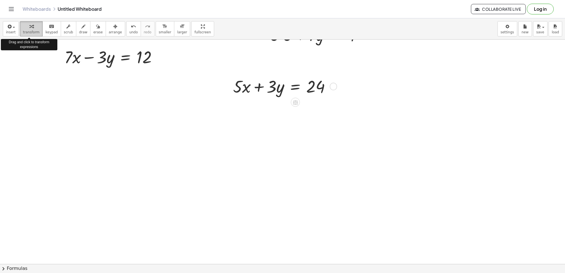
click at [27, 31] on span "transform" at bounding box center [31, 32] width 17 height 4
click at [29, 28] on icon "button" at bounding box center [31, 26] width 4 height 7
click at [29, 30] on span "transform" at bounding box center [31, 32] width 17 height 4
click at [280, 81] on div at bounding box center [283, 86] width 107 height 23
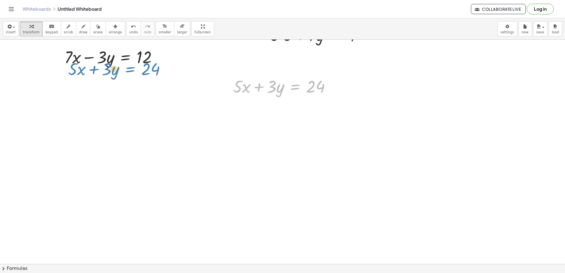
drag, startPoint x: 286, startPoint y: 79, endPoint x: 120, endPoint y: 62, distance: 166.8
click at [120, 62] on div "+ · 7 · x + 5 = - 16 · 7 · x = − 16 − 5 · 7 · x = - 21 x = - · 21 · 7 x = - 3 +…" at bounding box center [282, 4] width 565 height 897
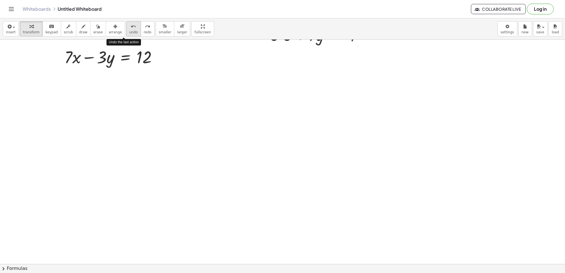
click at [128, 29] on button "undo undo" at bounding box center [133, 28] width 15 height 15
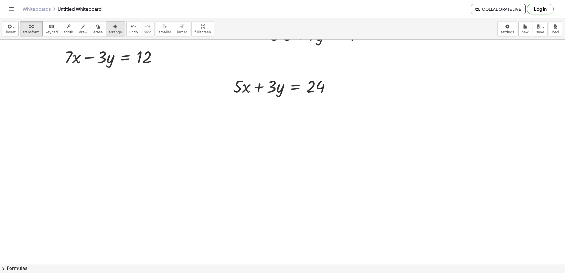
click at [109, 33] on span "arrange" at bounding box center [115, 32] width 13 height 4
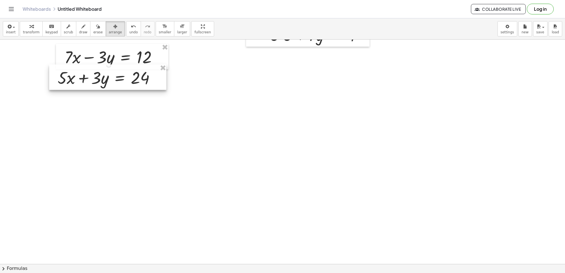
drag, startPoint x: 267, startPoint y: 78, endPoint x: 92, endPoint y: 70, distance: 175.7
click at [92, 70] on div at bounding box center [107, 76] width 117 height 25
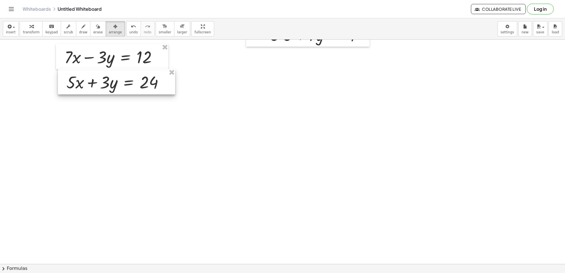
drag, startPoint x: 111, startPoint y: 85, endPoint x: 120, endPoint y: 89, distance: 9.9
click at [120, 89] on div at bounding box center [116, 81] width 117 height 25
drag, startPoint x: 118, startPoint y: 88, endPoint x: 114, endPoint y: 86, distance: 4.7
click at [114, 86] on div at bounding box center [111, 80] width 117 height 25
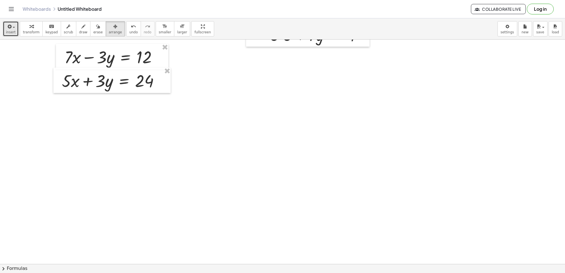
click at [3, 29] on button "insert" at bounding box center [11, 28] width 16 height 15
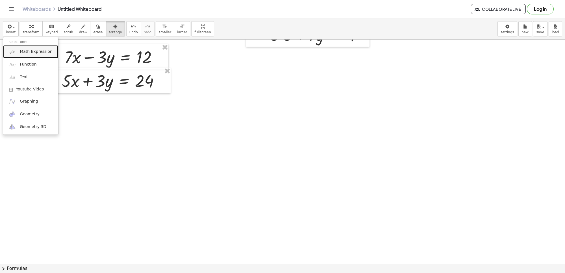
click at [10, 48] on img at bounding box center [12, 51] width 7 height 7
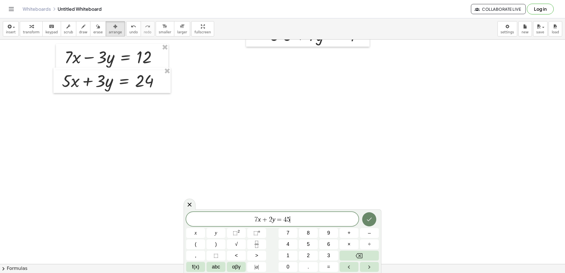
click at [370, 217] on icon "Done" at bounding box center [369, 219] width 7 height 7
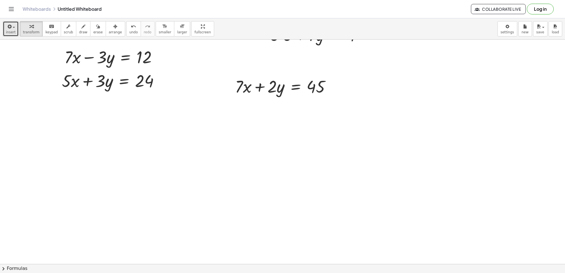
drag, startPoint x: 7, startPoint y: 28, endPoint x: 10, endPoint y: 33, distance: 5.7
click at [10, 29] on icon "button" at bounding box center [9, 26] width 5 height 7
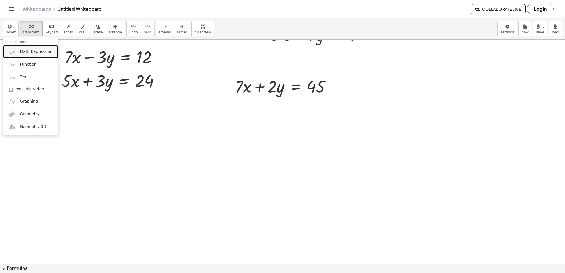
click at [34, 49] on span "Math Expression" at bounding box center [36, 52] width 33 height 6
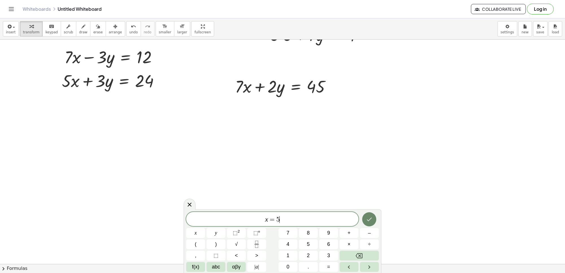
click at [363, 218] on button "Done" at bounding box center [369, 219] width 14 height 14
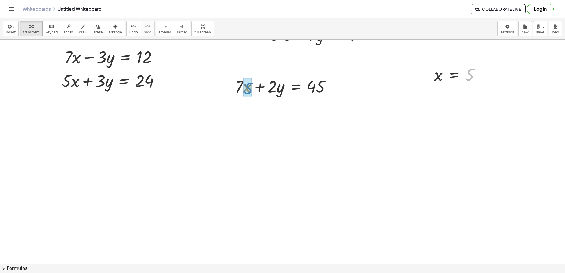
drag, startPoint x: 478, startPoint y: 75, endPoint x: 249, endPoint y: 89, distance: 229.3
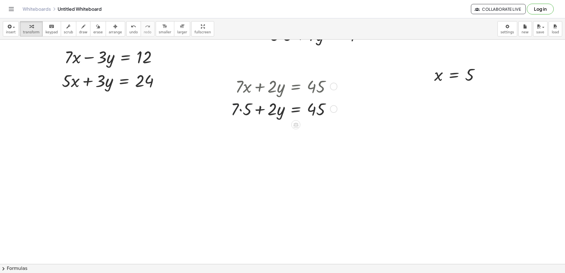
click at [237, 108] on div at bounding box center [283, 108] width 110 height 23
click at [239, 111] on div at bounding box center [283, 108] width 110 height 23
drag, startPoint x: 241, startPoint y: 132, endPoint x: 348, endPoint y: 134, distance: 107.7
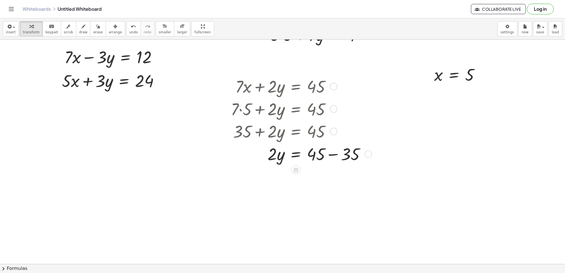
click at [327, 152] on div at bounding box center [300, 153] width 145 height 23
drag, startPoint x: 272, startPoint y: 180, endPoint x: 309, endPoint y: 190, distance: 37.8
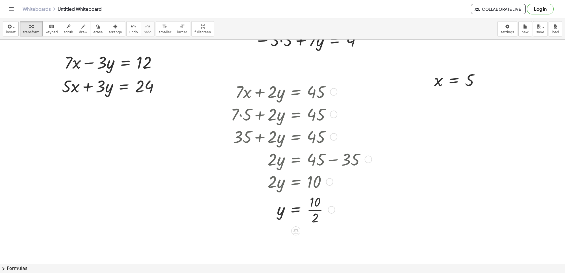
scroll to position [413, 0]
